Goal: Check status: Check status

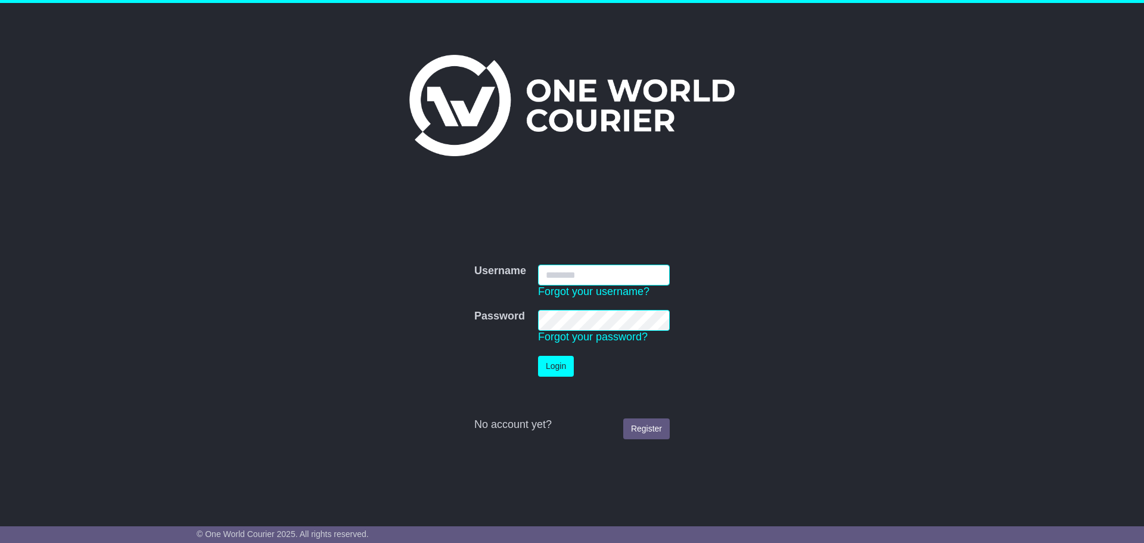
type input "**********"
click at [555, 362] on button "Login" at bounding box center [556, 366] width 36 height 21
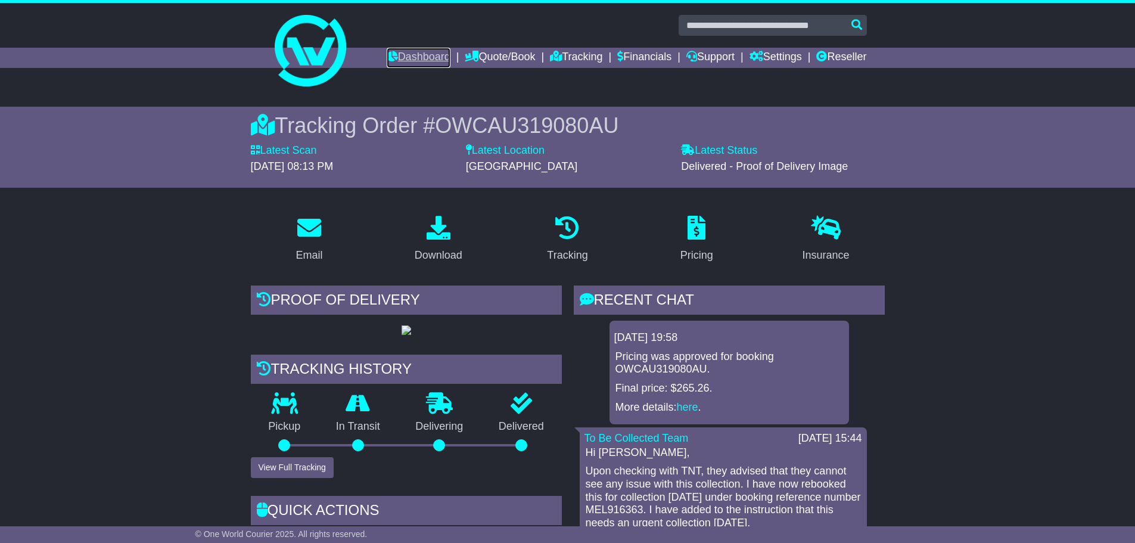
click at [393, 63] on link "Dashboard" at bounding box center [419, 58] width 64 height 20
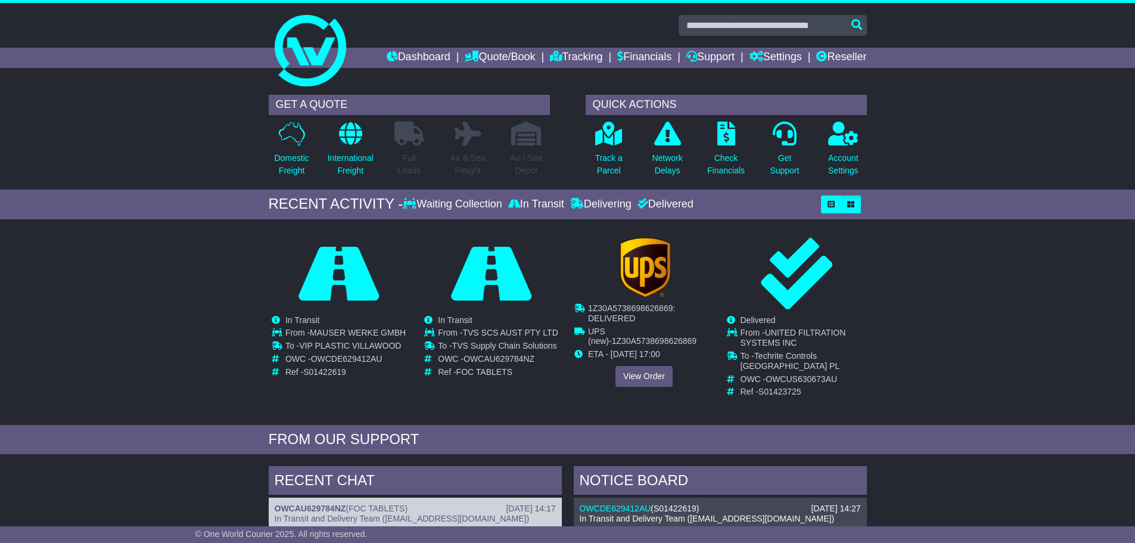
scroll to position [198, 0]
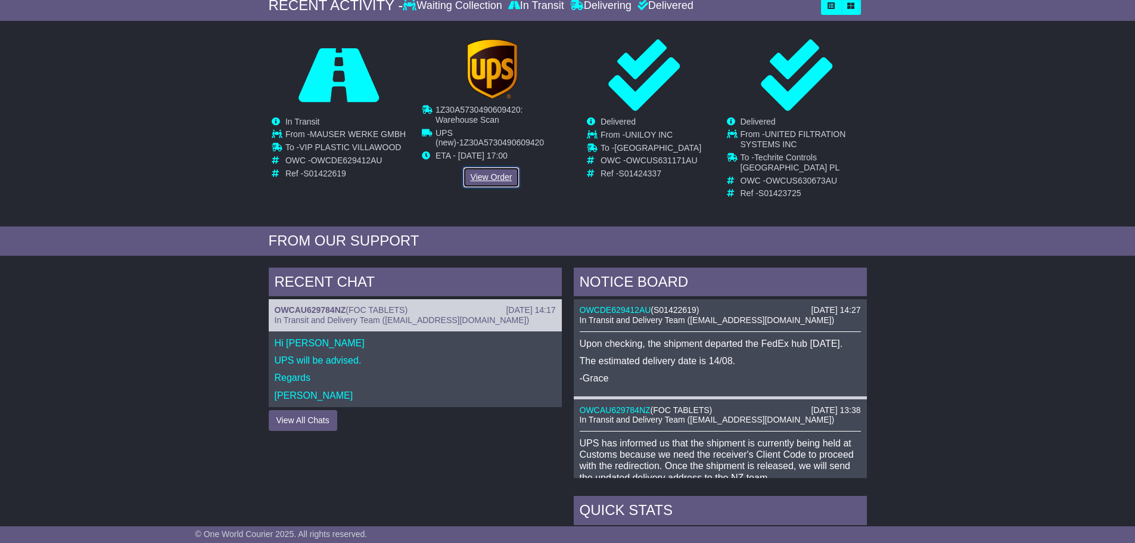
click at [483, 175] on link "View Order" at bounding box center [491, 177] width 57 height 21
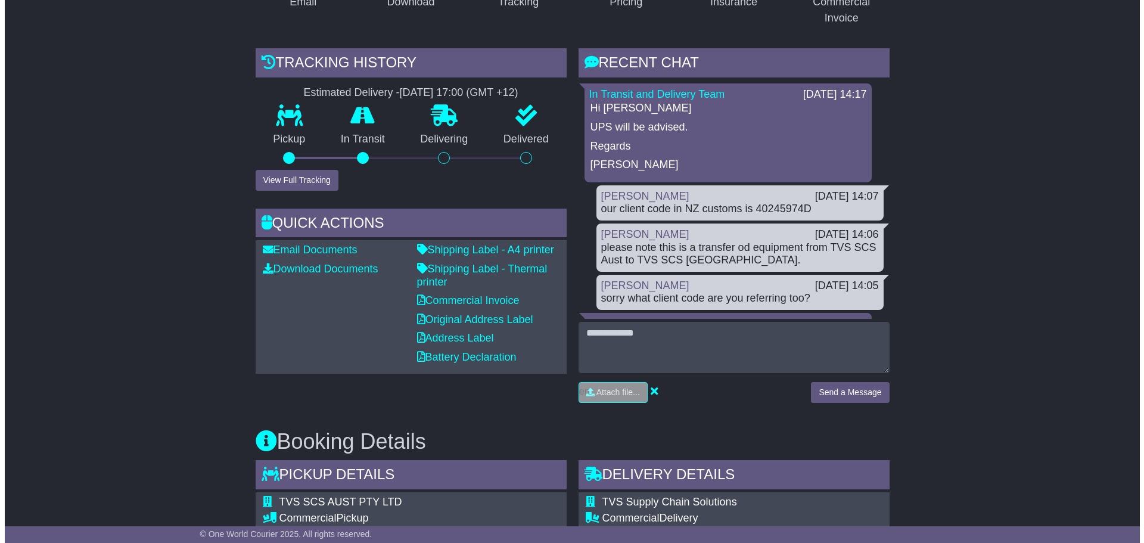
scroll to position [198, 0]
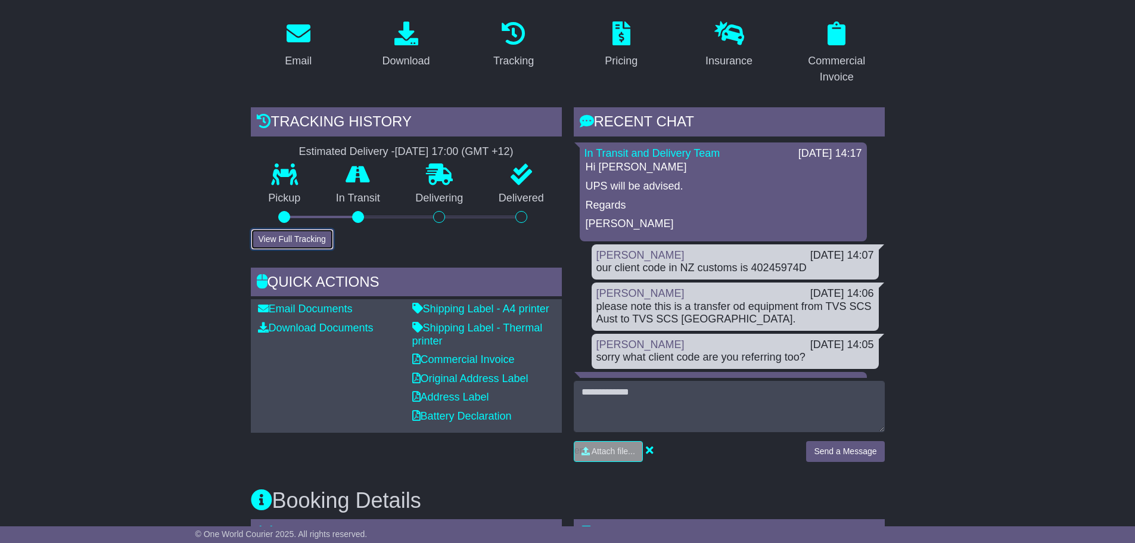
click at [306, 238] on button "View Full Tracking" at bounding box center [292, 239] width 83 height 21
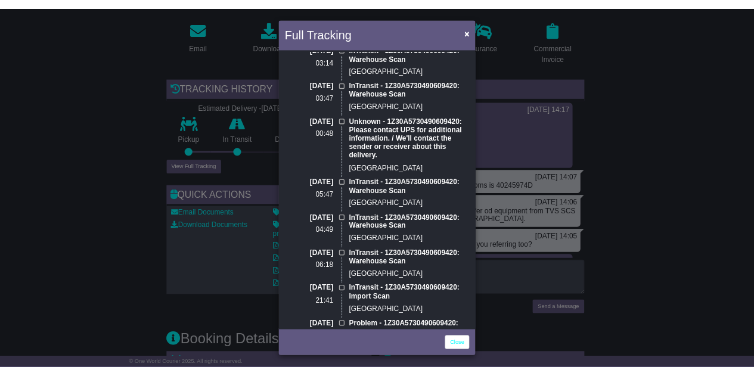
scroll to position [0, 0]
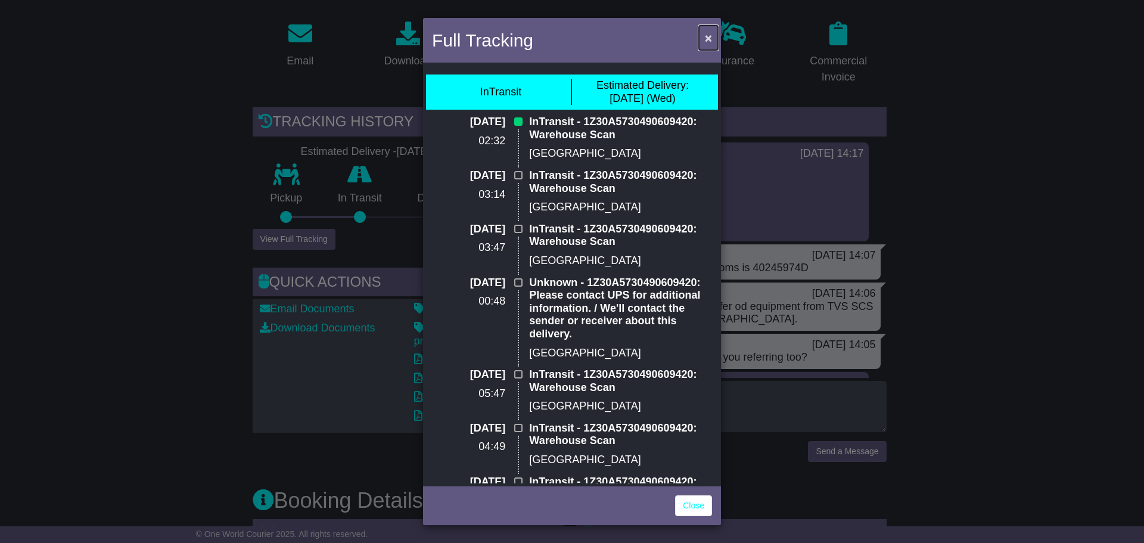
click at [710, 45] on button "×" at bounding box center [708, 38] width 19 height 24
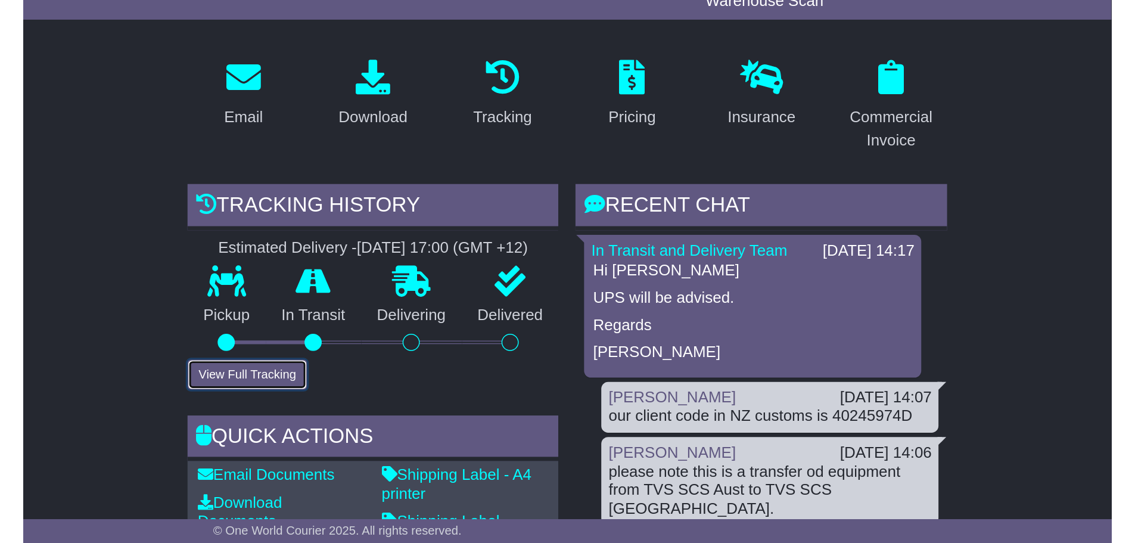
scroll to position [178, 0]
